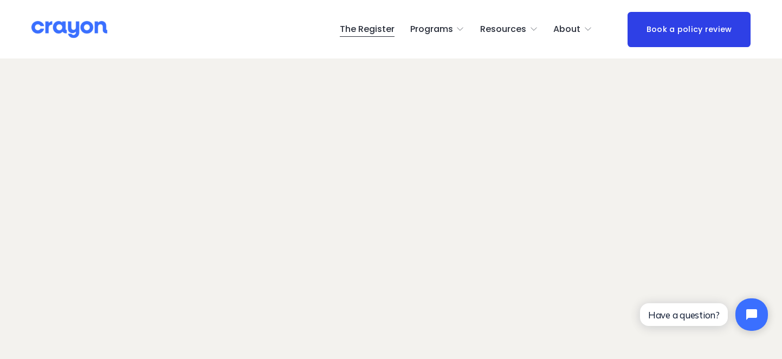
click at [372, 30] on link "The Register" at bounding box center [367, 29] width 55 height 17
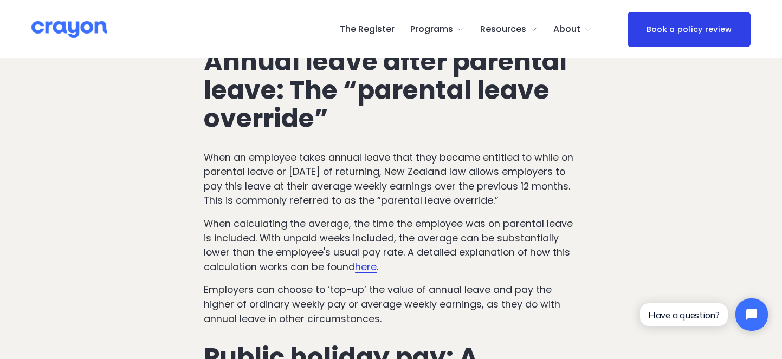
scroll to position [497, 0]
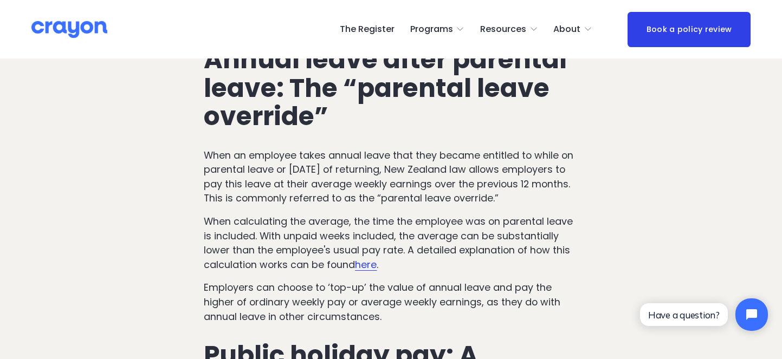
click at [361, 258] on span "here" at bounding box center [366, 265] width 22 height 14
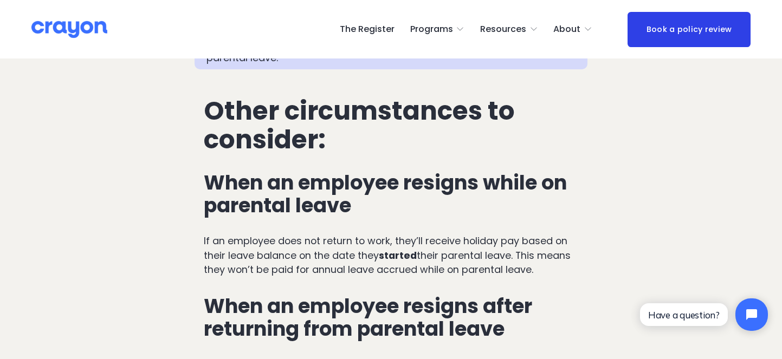
scroll to position [2653, 0]
